Goal: Information Seeking & Learning: Learn about a topic

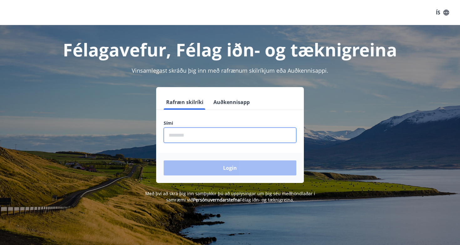
click at [216, 137] on input "phone" at bounding box center [230, 134] width 133 height 15
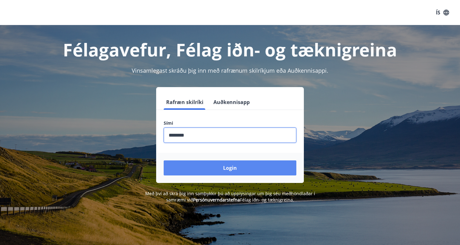
type input "********"
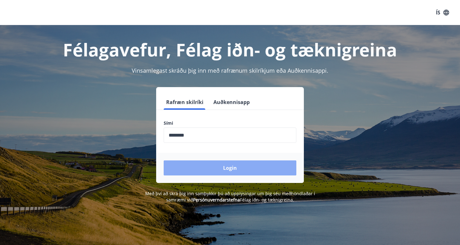
click at [217, 169] on button "Login" at bounding box center [230, 167] width 133 height 15
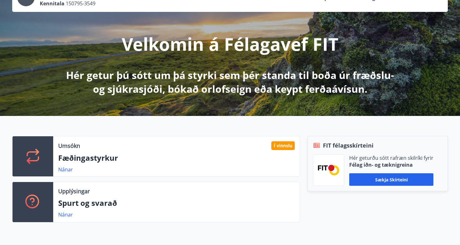
scroll to position [56, 0]
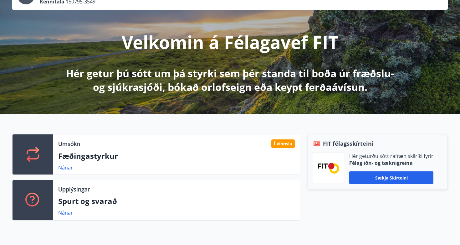
click at [115, 154] on p "Fæðingastyrkur" at bounding box center [176, 156] width 237 height 11
click at [62, 169] on link "Nánar" at bounding box center [65, 167] width 15 height 7
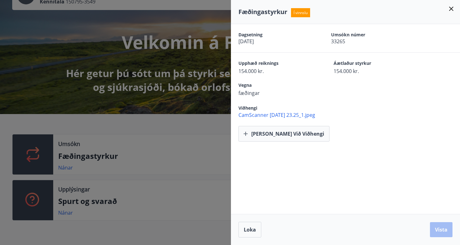
click at [451, 10] on icon at bounding box center [452, 9] width 8 height 8
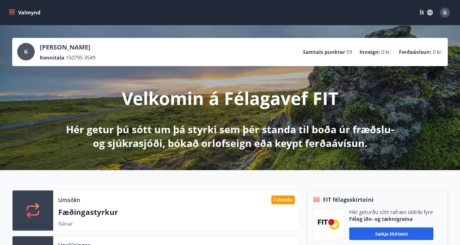
scroll to position [0, 0]
click at [12, 13] on icon "menu" at bounding box center [12, 12] width 6 height 6
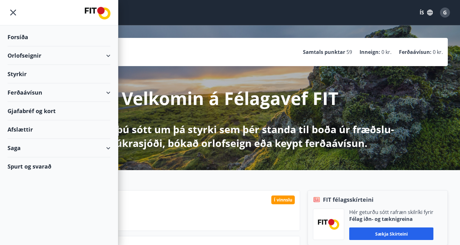
click at [48, 46] on div "Styrkir" at bounding box center [59, 37] width 103 height 18
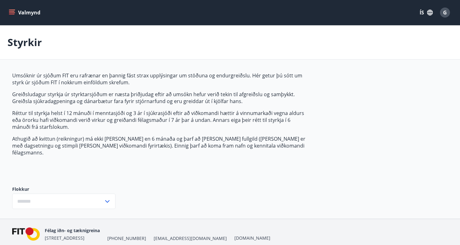
type input "***"
